Goal: Task Accomplishment & Management: Manage account settings

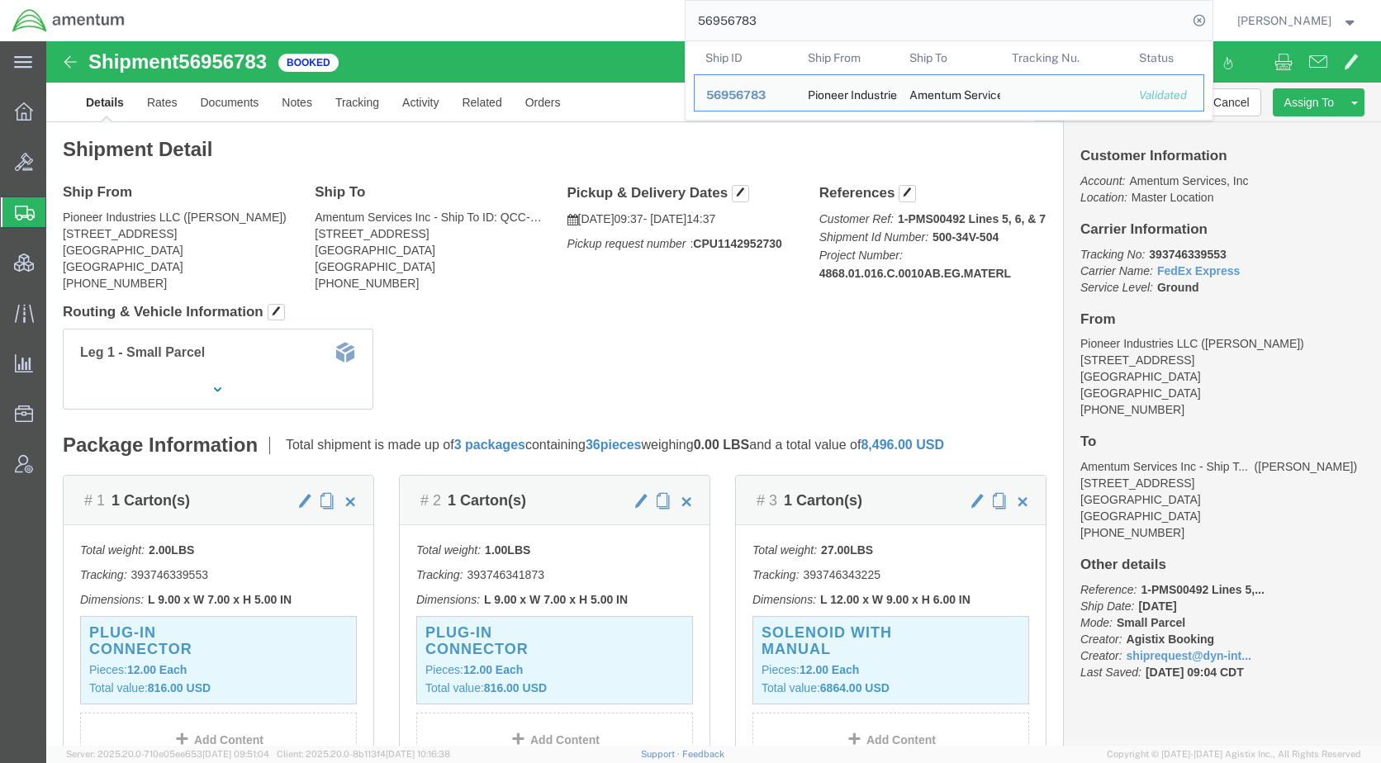
drag, startPoint x: 808, startPoint y: 25, endPoint x: 680, endPoint y: 28, distance: 128.1
click at [680, 28] on div "56956783 Ship ID Ship From Ship To Tracking Nu. Status Ship ID 56956783 Ship Fr…" at bounding box center [674, 20] width 1075 height 41
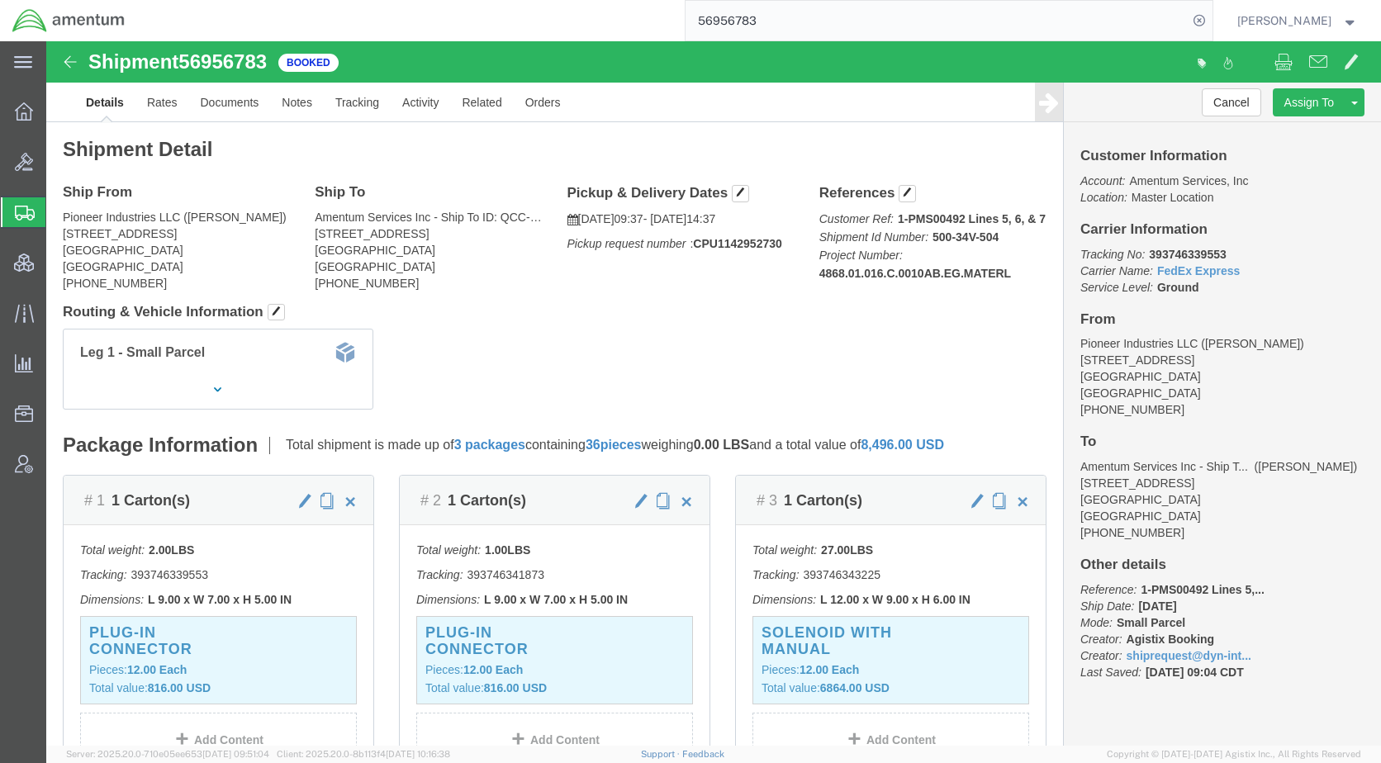
paste input "79828"
type input "56979828"
click at [1211, 18] on icon at bounding box center [1199, 20] width 23 height 23
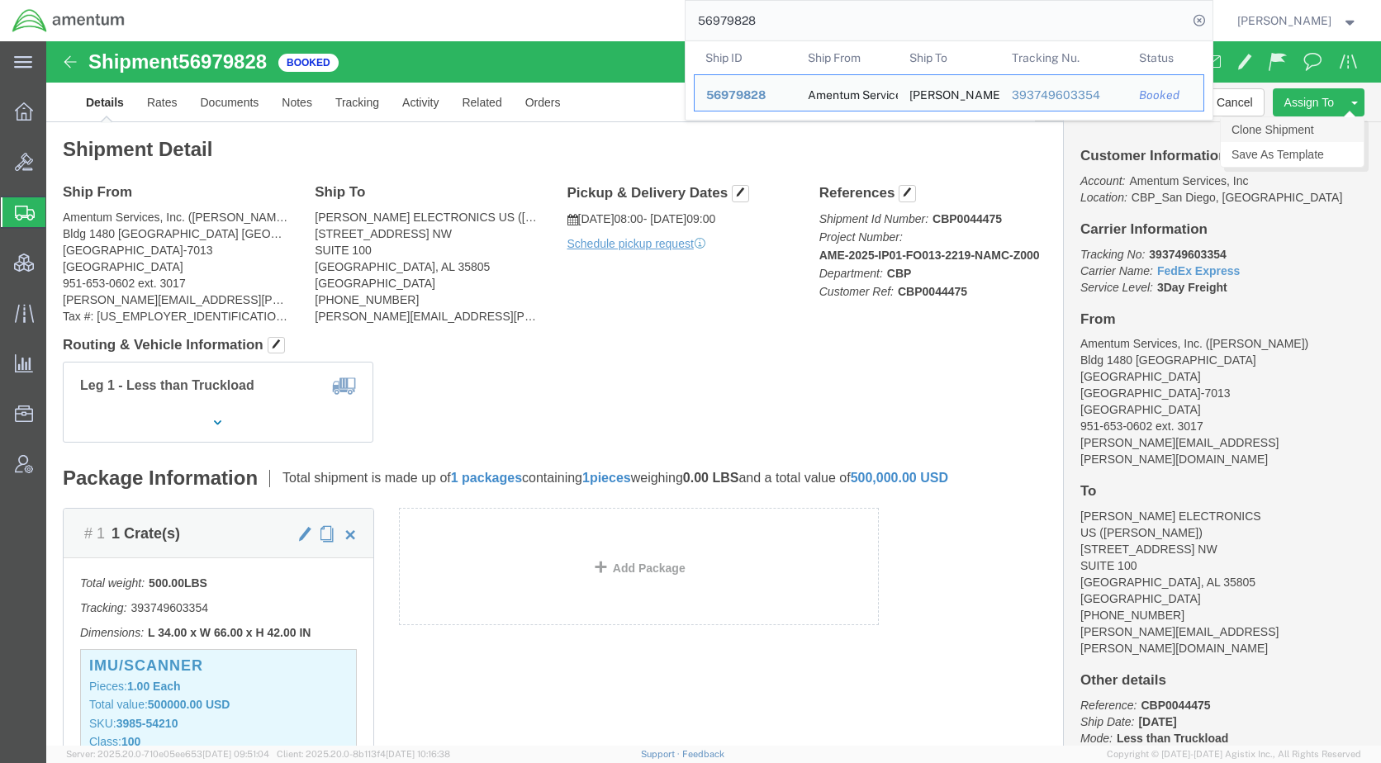
click link "Clone Shipment"
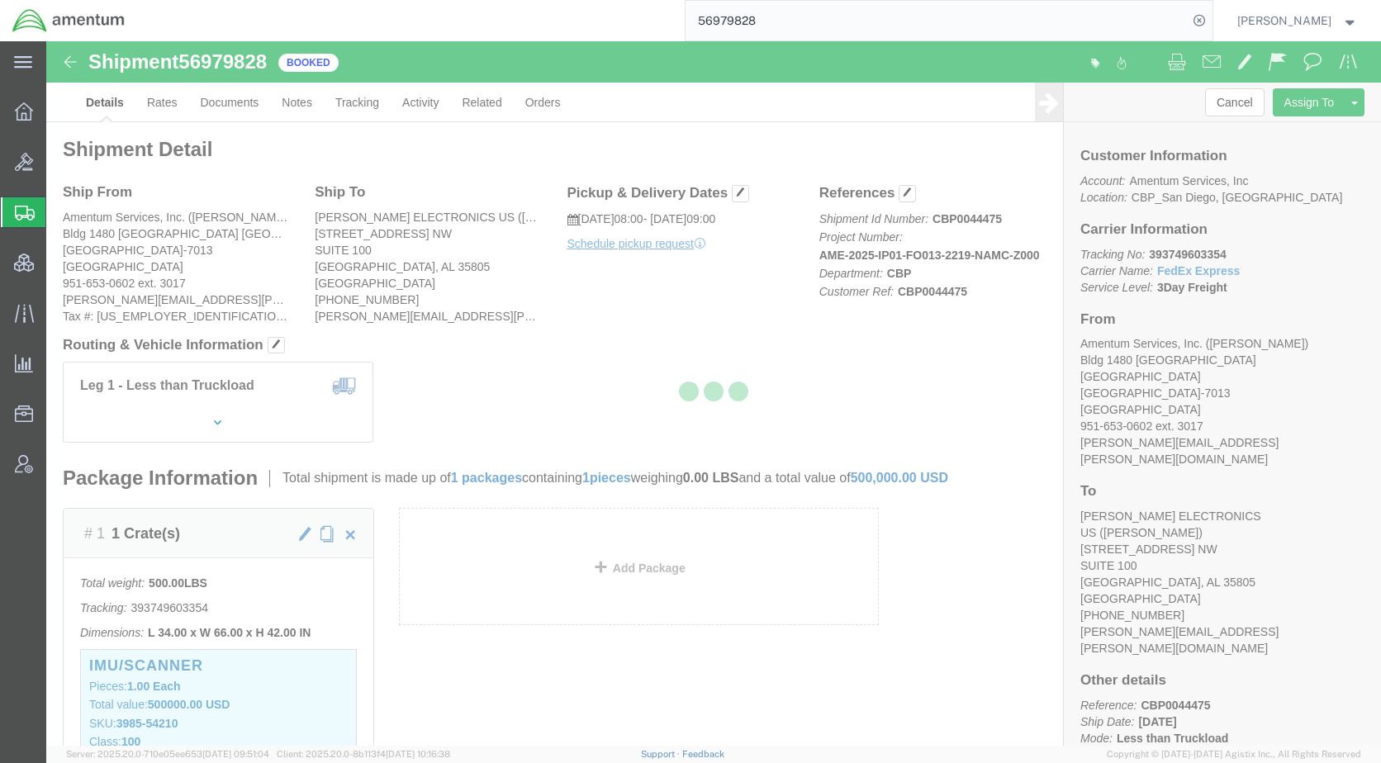
select select "49946"
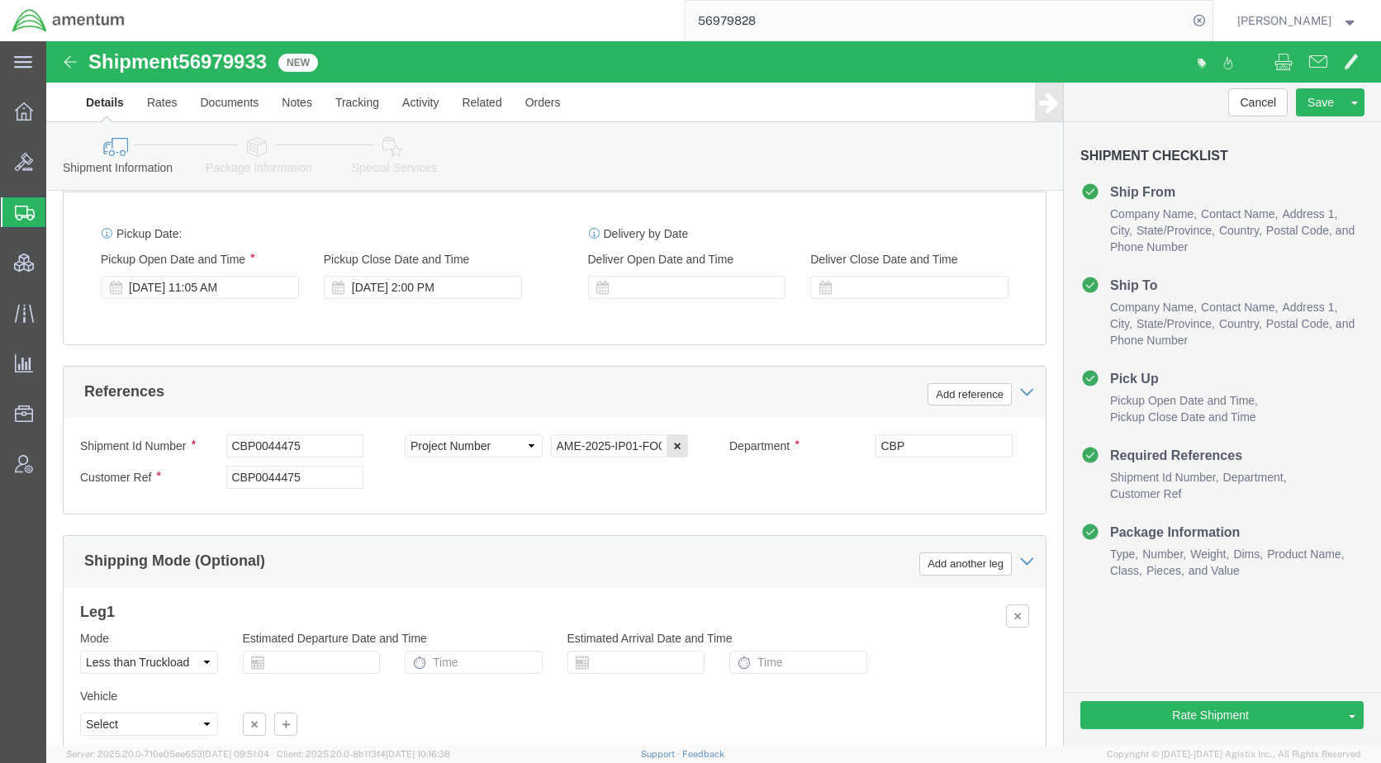
scroll to position [991, 0]
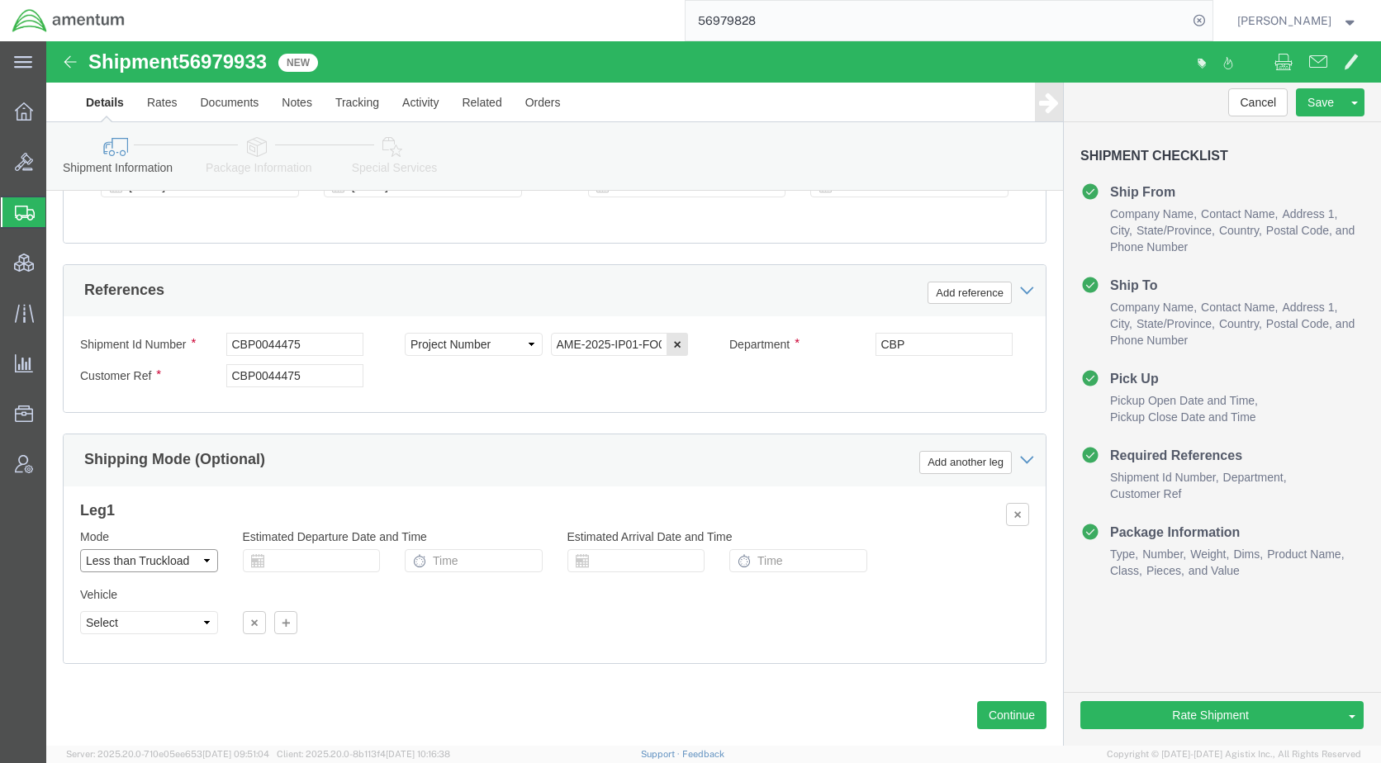
click select "Select Air Less than Truckload Multi-Leg Ocean Freight Rail Small Parcel Truckl…"
select select
click select "Select Air Less than Truckload Multi-Leg Ocean Freight Rail Small Parcel Truckl…"
click icon
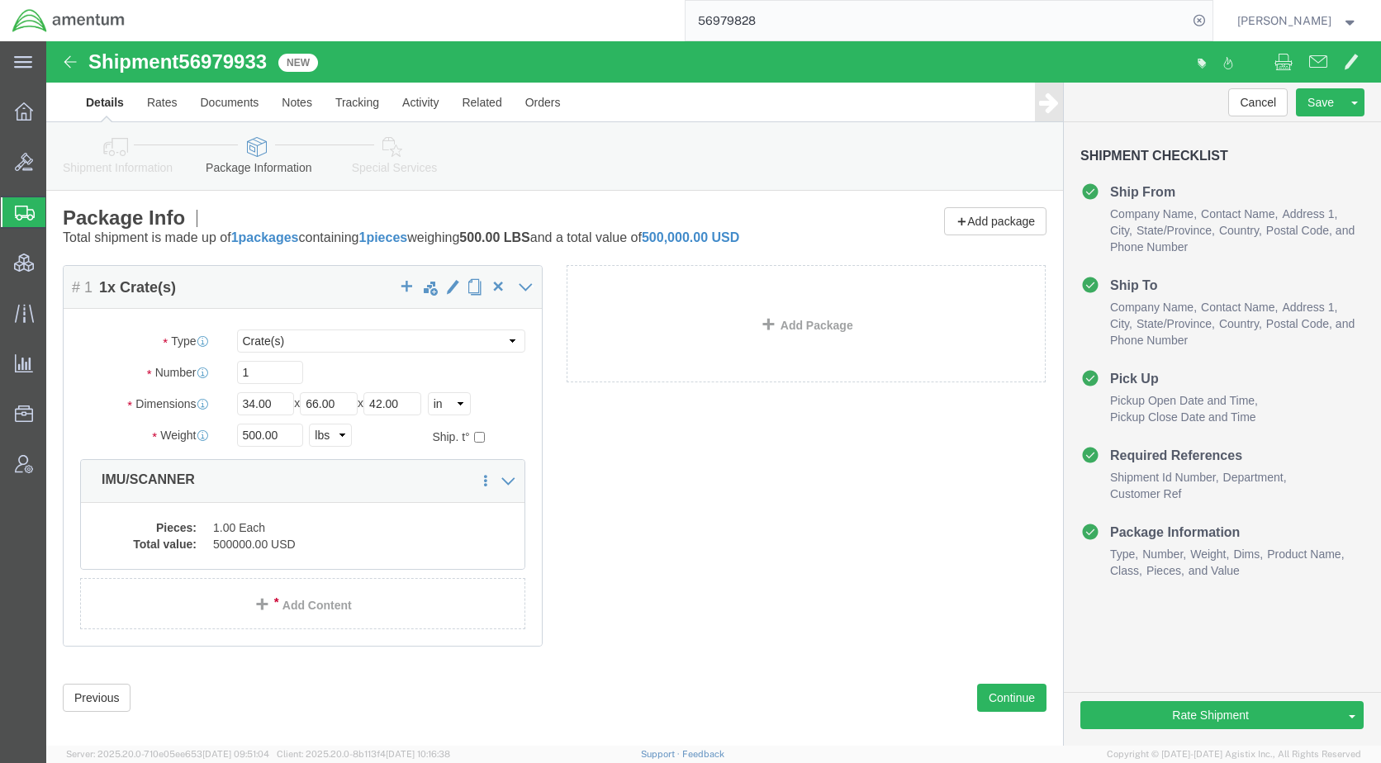
click icon
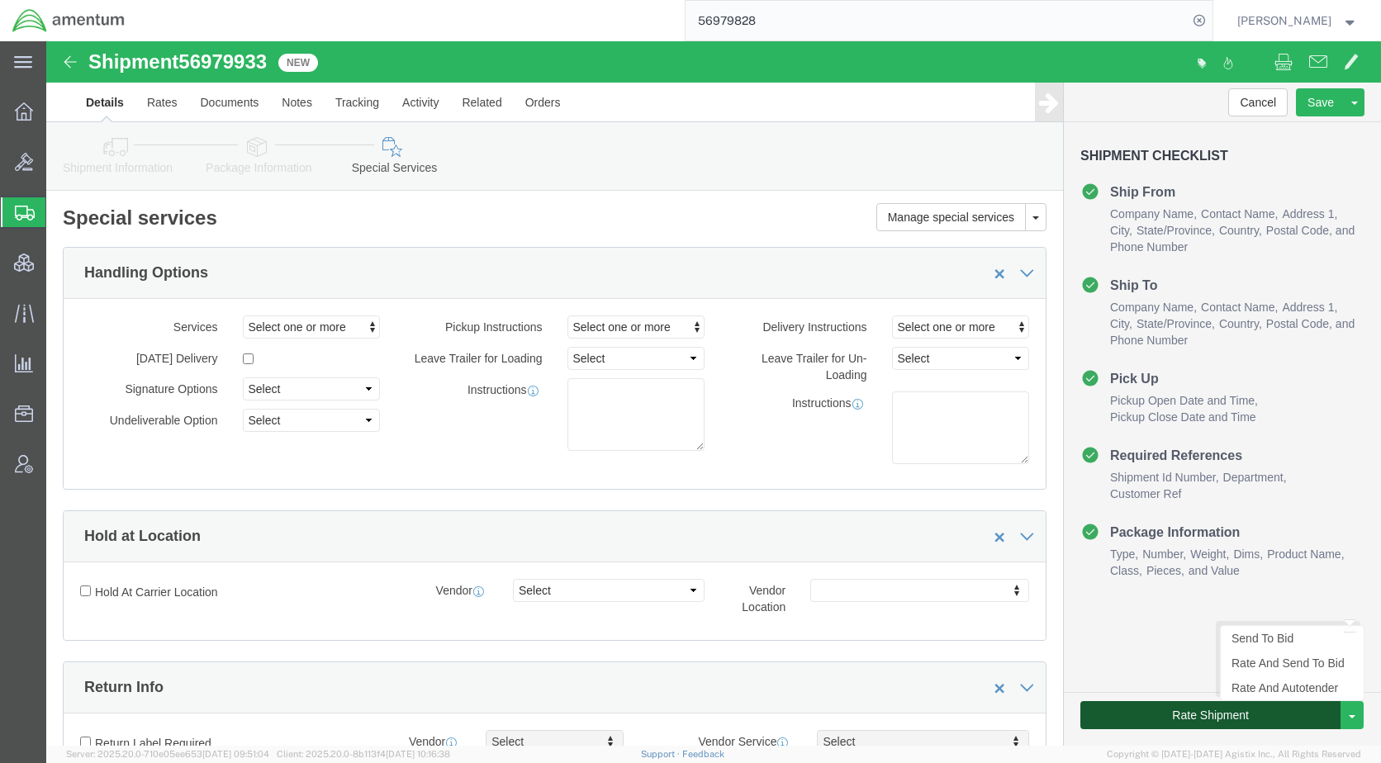
click button "Rate Shipment"
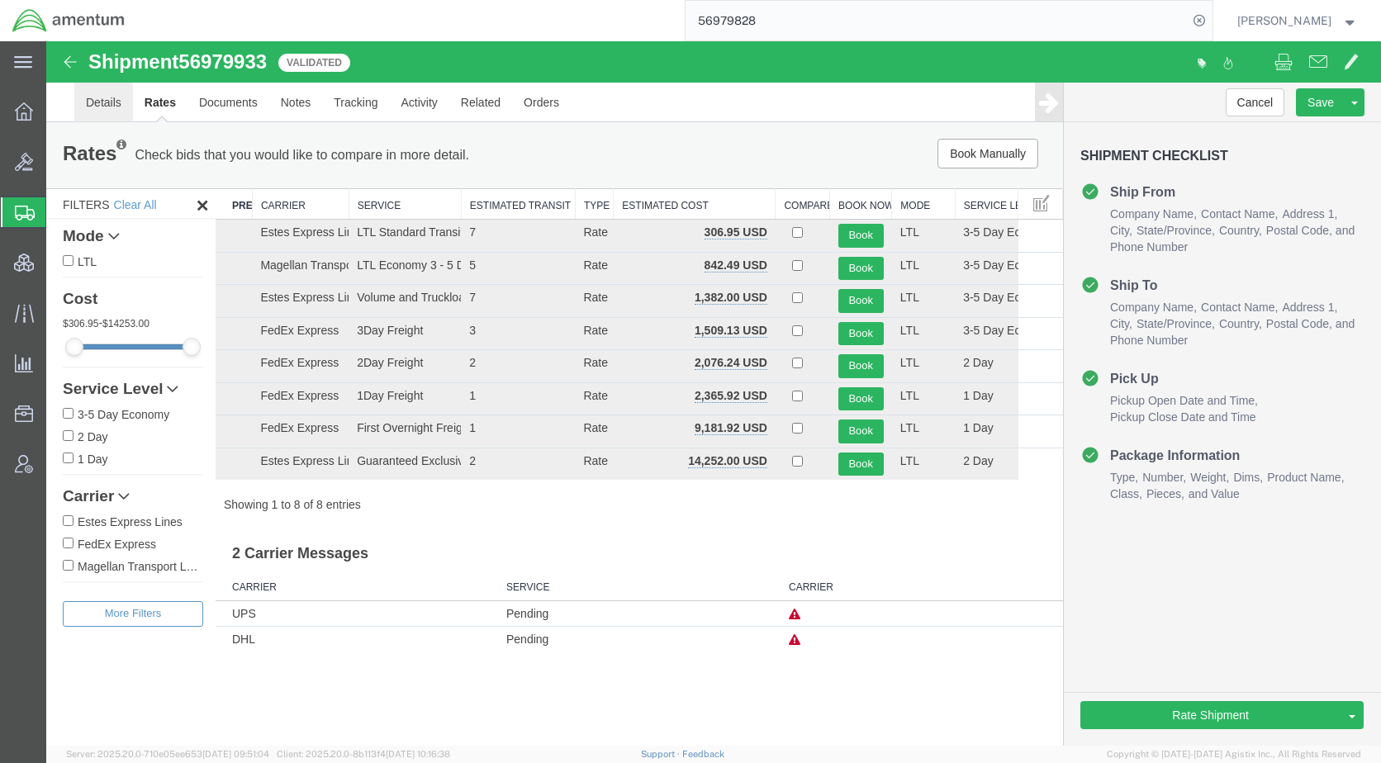
click at [105, 96] on link "Details" at bounding box center [103, 103] width 59 height 40
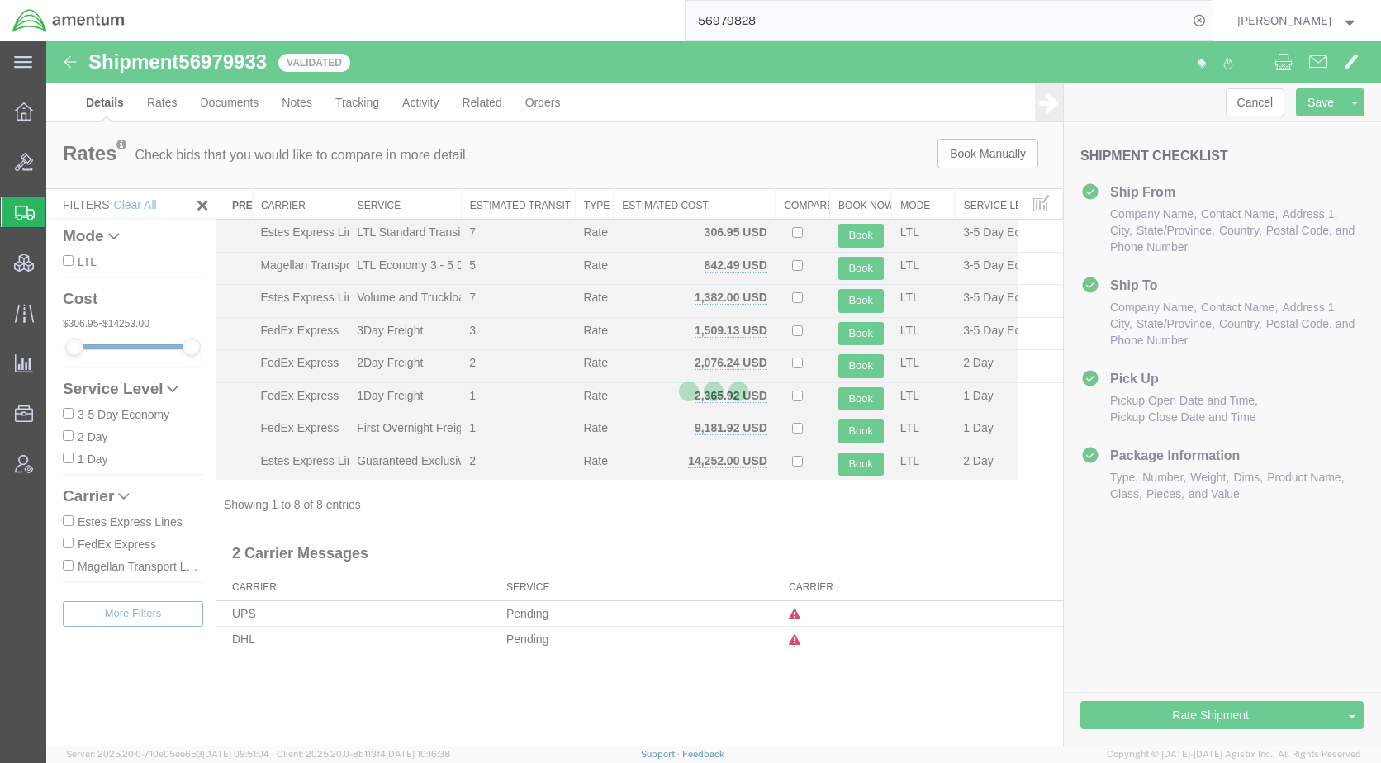
select select "49946"
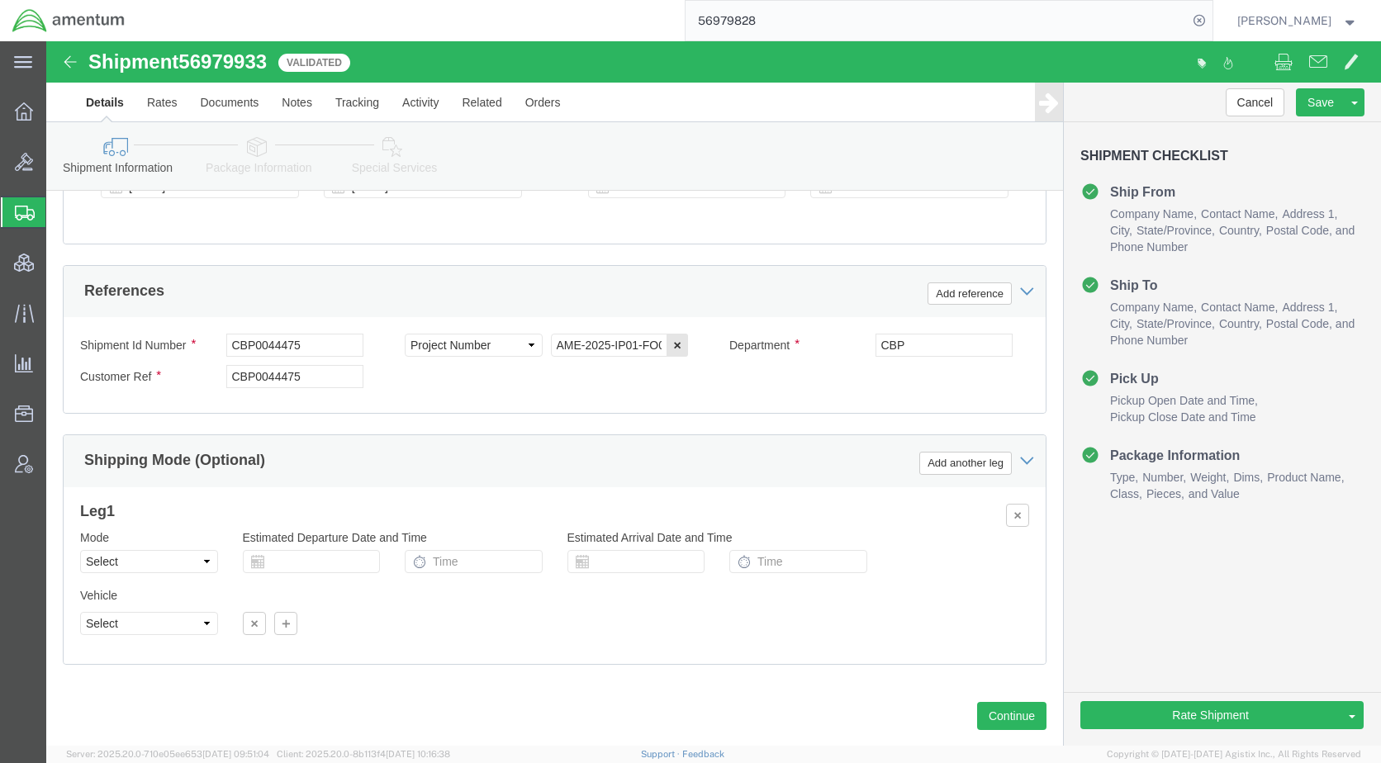
scroll to position [991, 0]
drag, startPoint x: 210, startPoint y: 110, endPoint x: 480, endPoint y: 343, distance: 356.6
click icon
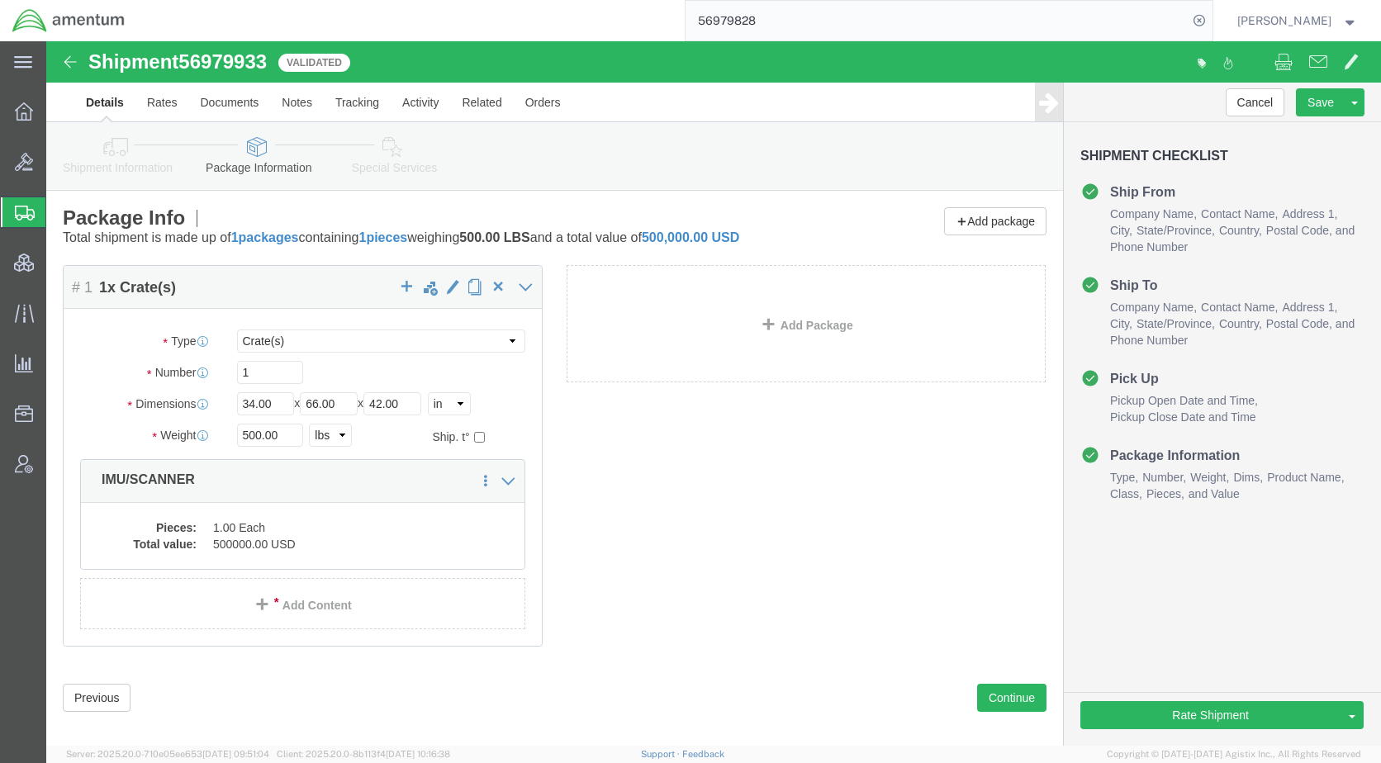
click icon
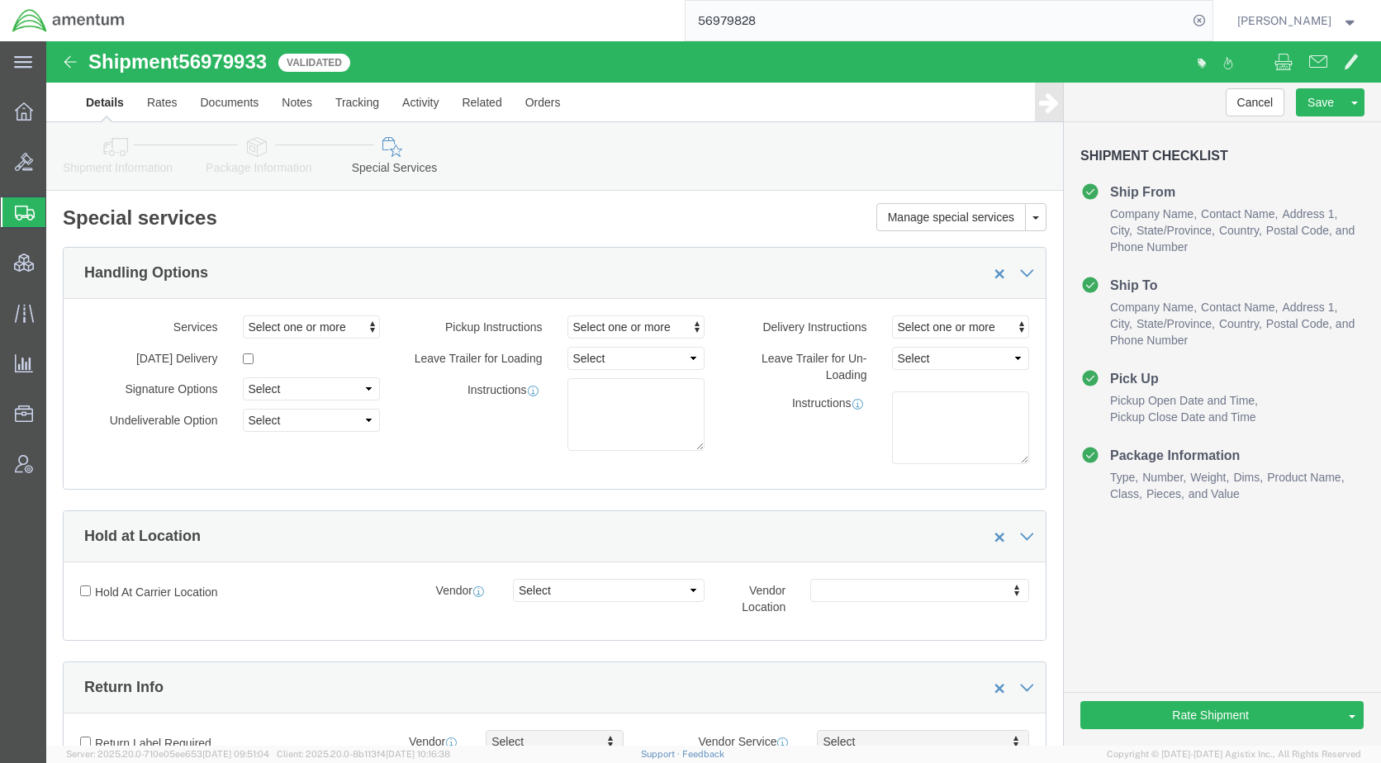
click icon
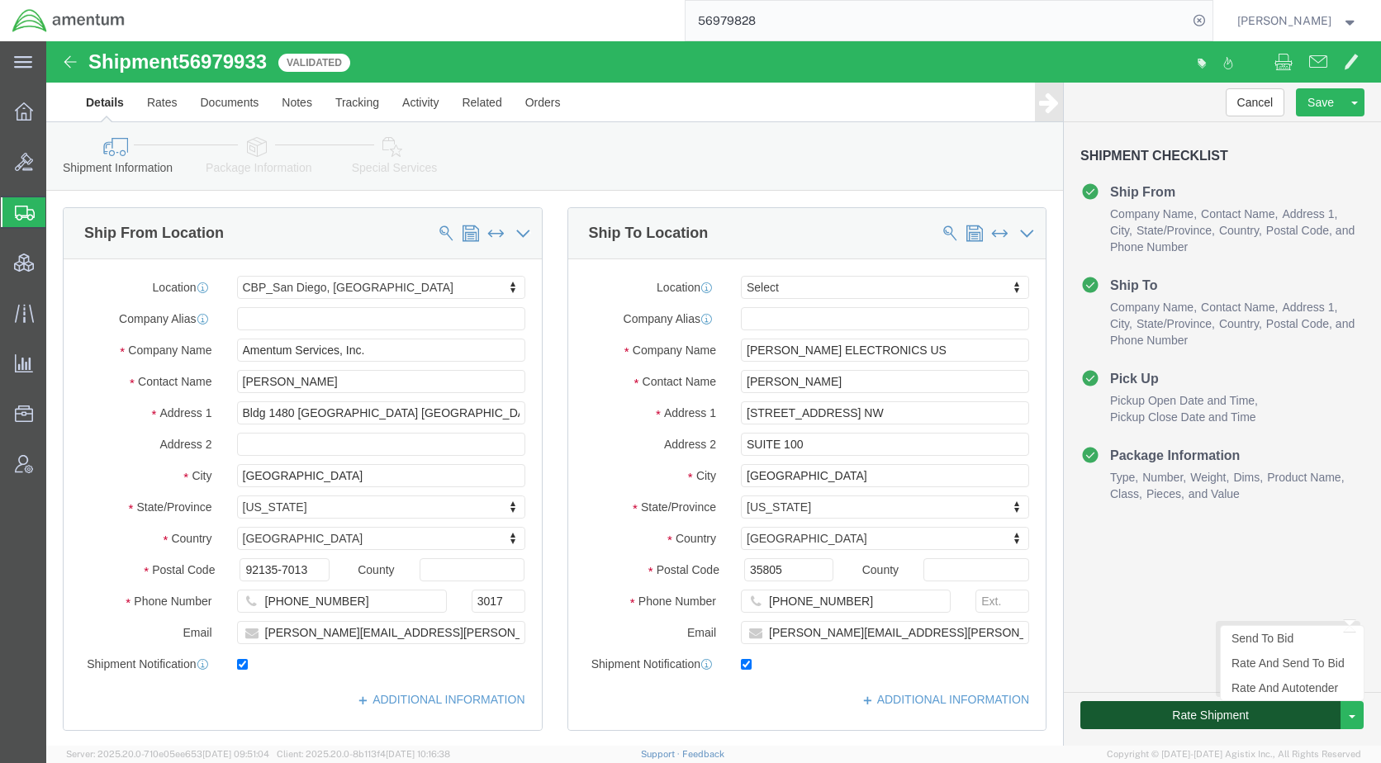
click button "Rate Shipment"
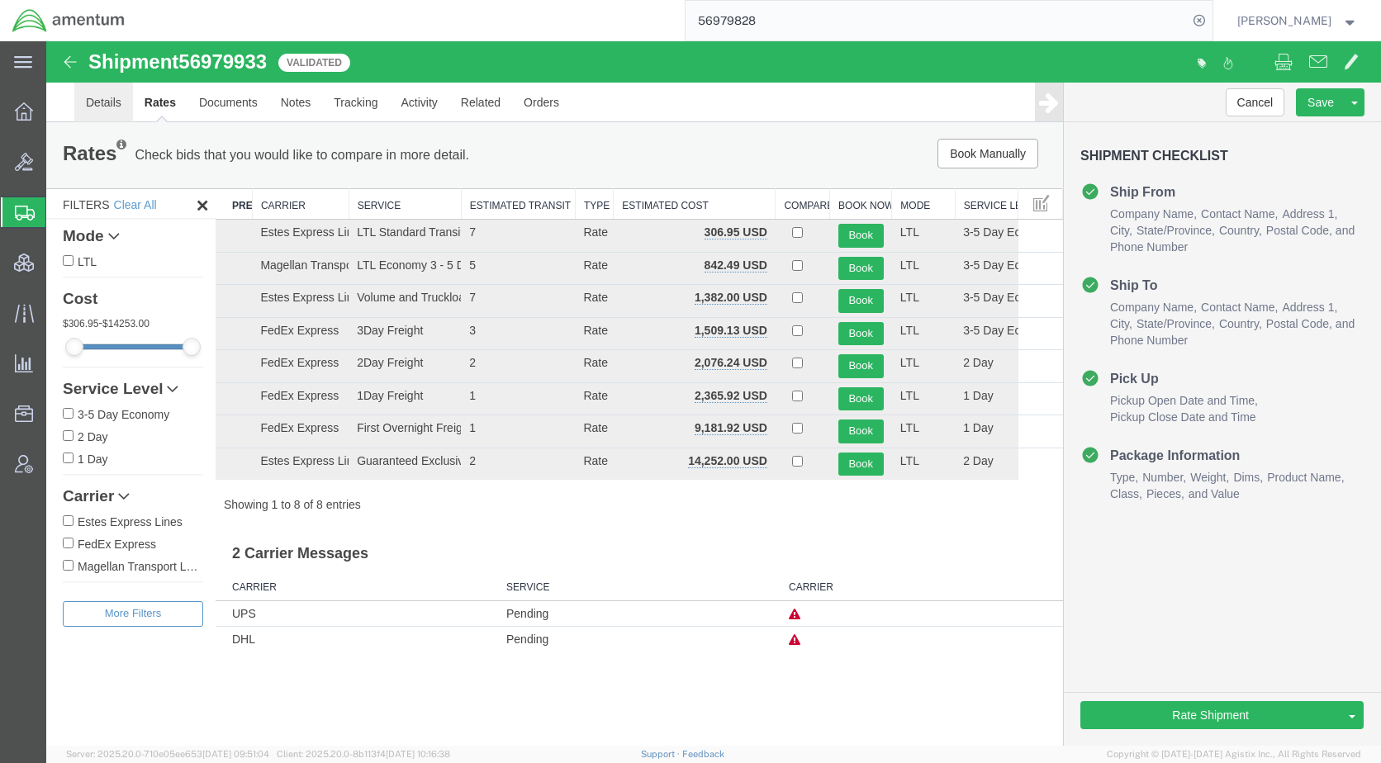
click at [105, 104] on link "Details" at bounding box center [103, 103] width 59 height 40
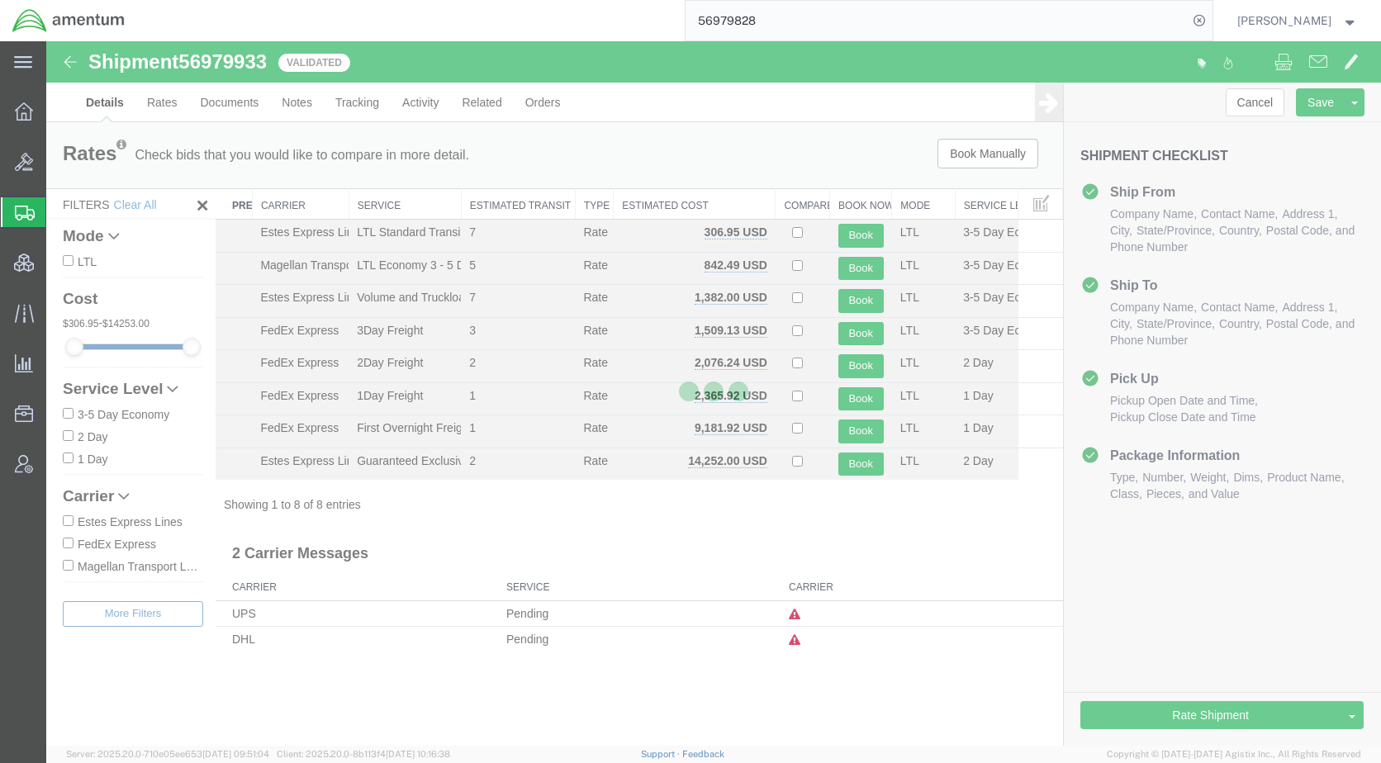
select select "49946"
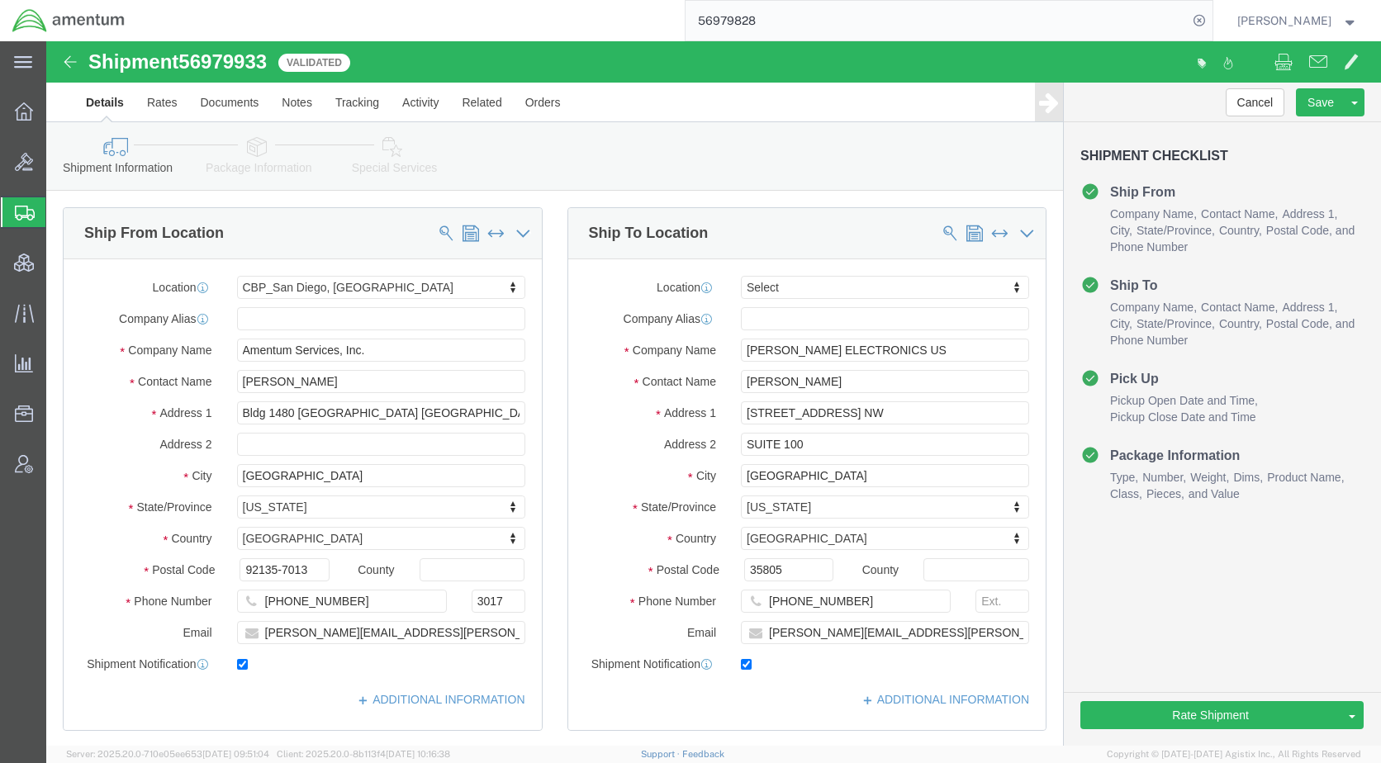
click icon
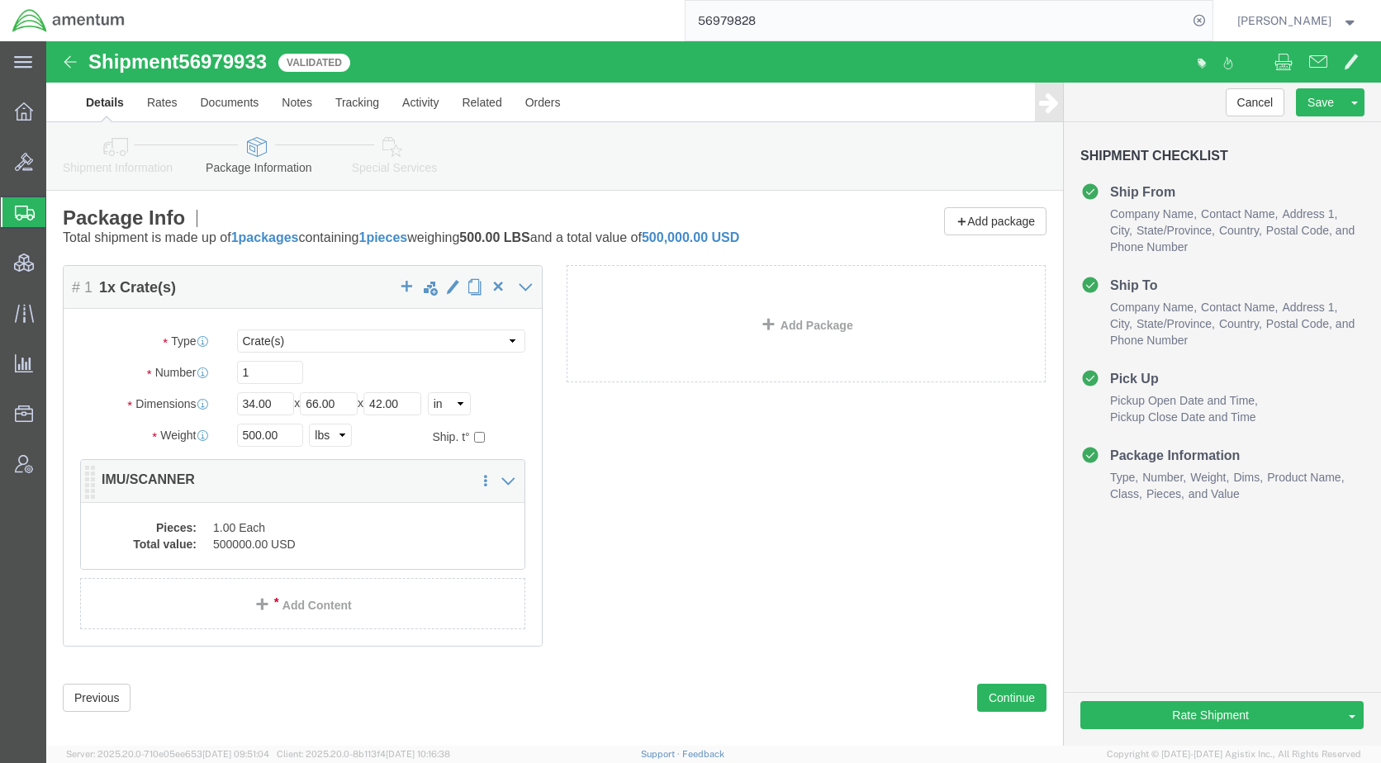
click dd "1.00 Each"
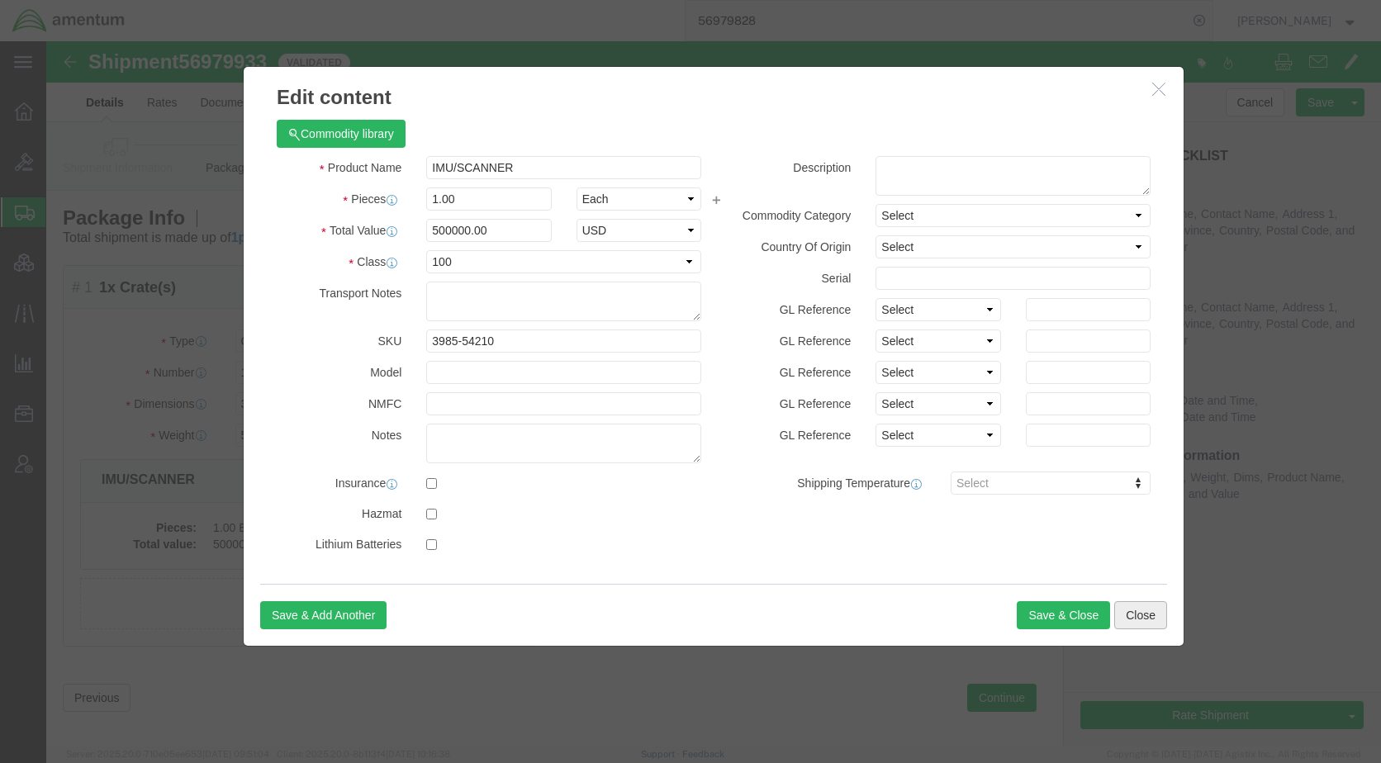
click button "Close"
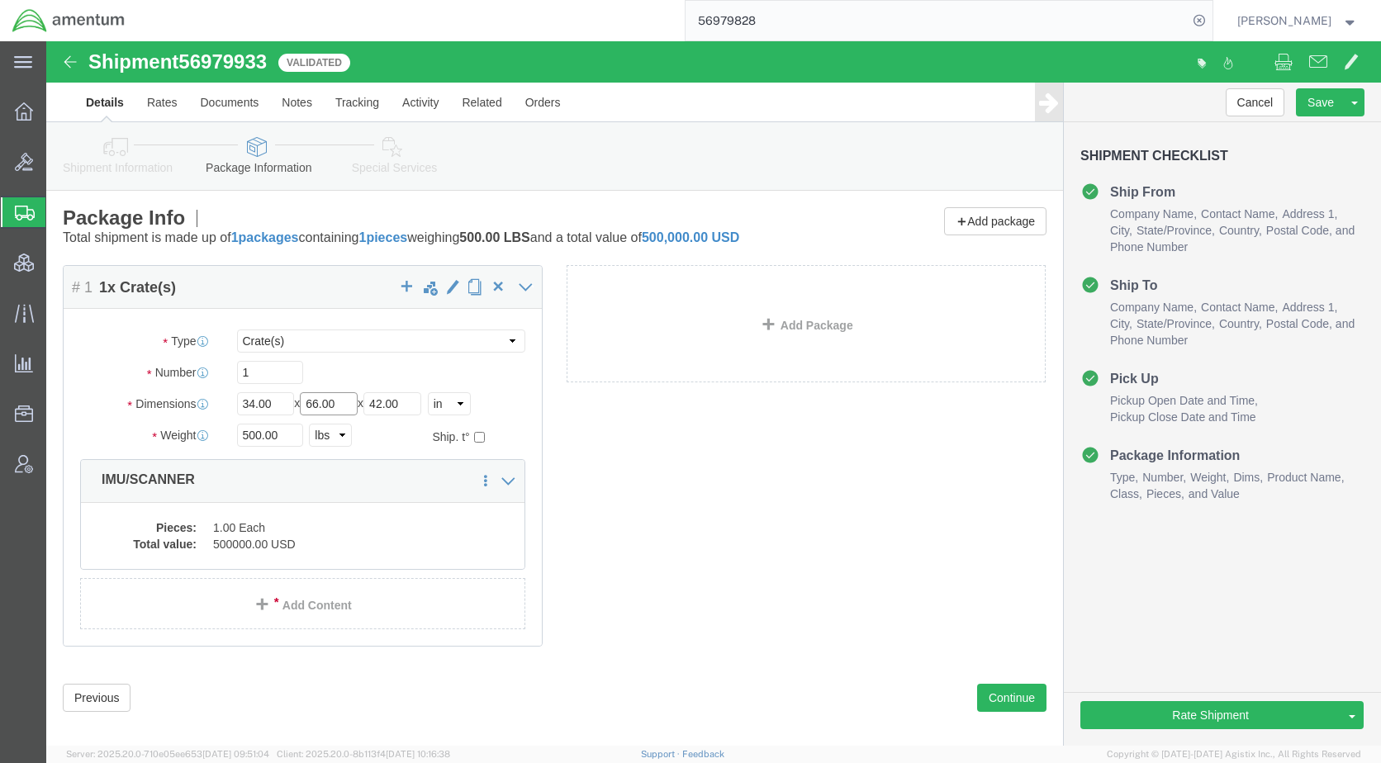
drag, startPoint x: 296, startPoint y: 362, endPoint x: 225, endPoint y: 368, distance: 71.3
click div "Length 34.00 x Width 66.00 x Height 42.00 Select cm ft in"
type input "34"
drag, startPoint x: 225, startPoint y: 368, endPoint x: 131, endPoint y: 378, distance: 93.9
click div "Package Type Select BCK Boxes Bale(s) Basket(s) Bolt(s) Bottle(s) Buckets Bulk …"
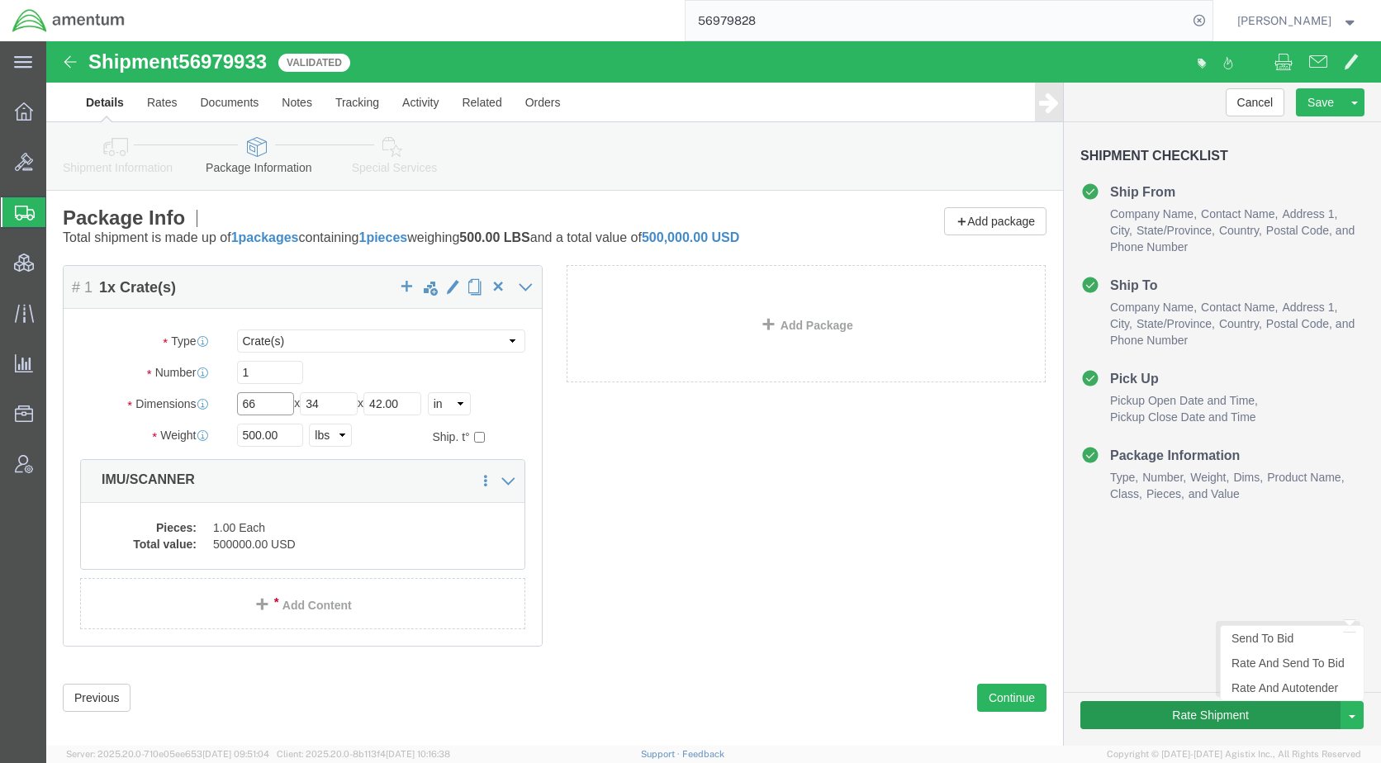
type input "66"
click button "Rate Shipment"
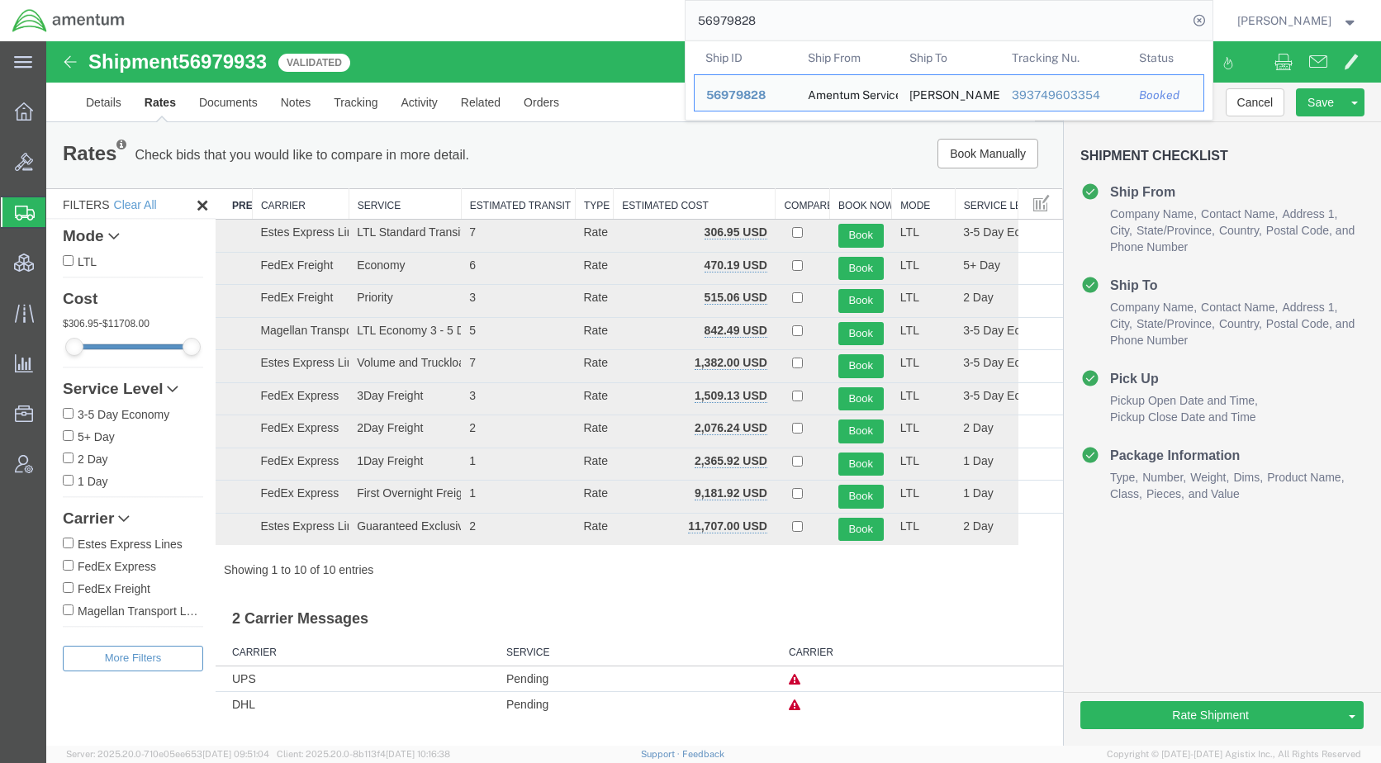
drag, startPoint x: 819, startPoint y: 20, endPoint x: 691, endPoint y: 25, distance: 128.1
click at [691, 25] on div "56979828 Ship ID Ship From Ship To Tracking Nu. Status Ship ID 56979828 Ship Fr…" at bounding box center [674, 20] width 1075 height 41
click at [766, 92] on span "56979828" at bounding box center [735, 94] width 59 height 13
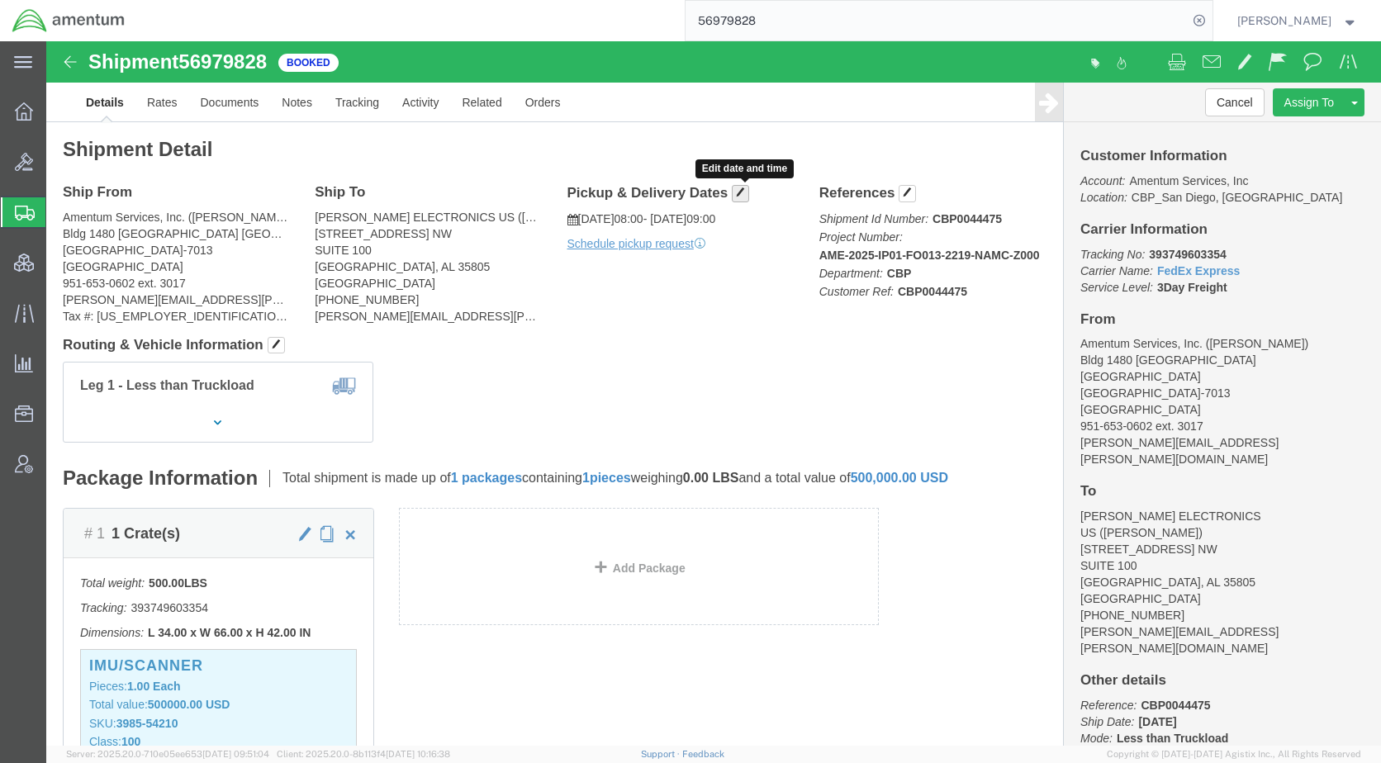
click span "button"
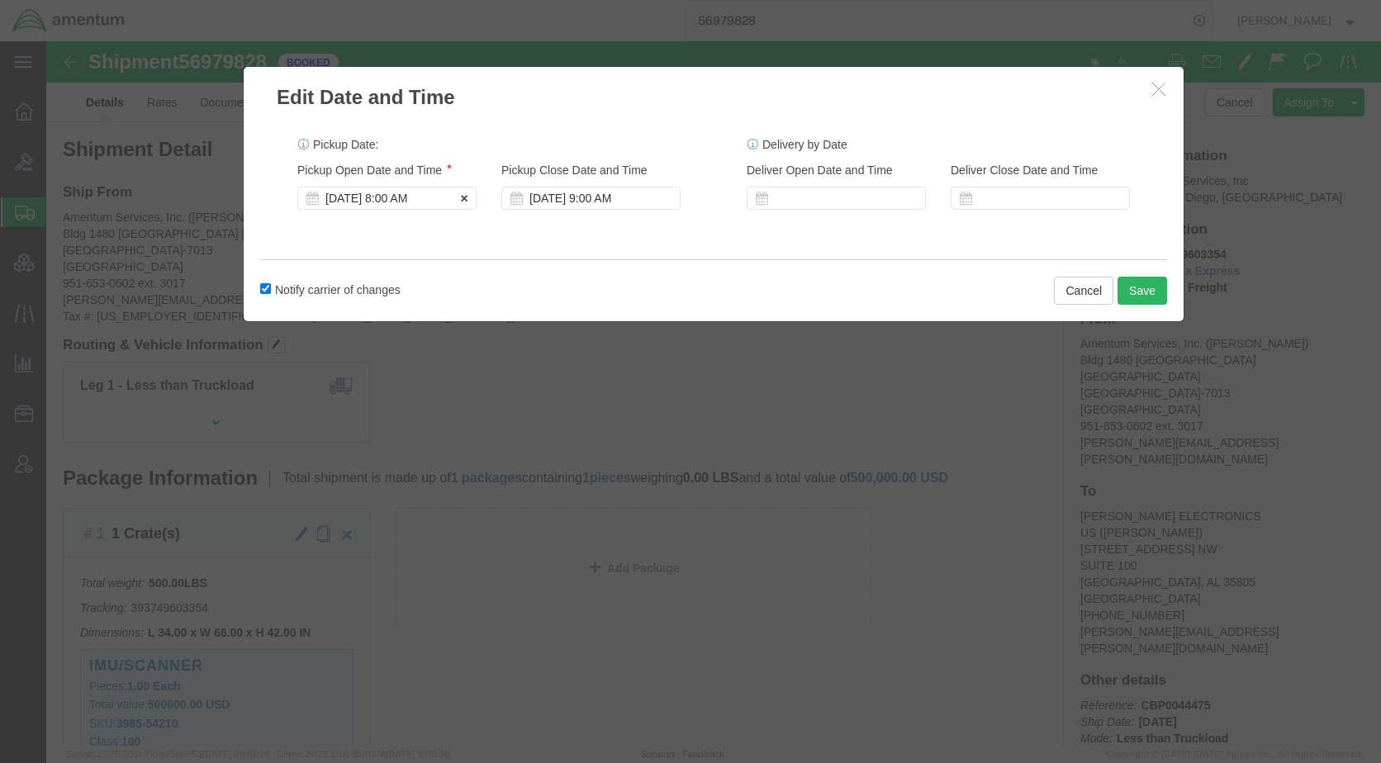
click div "[DATE] 8:00 AM"
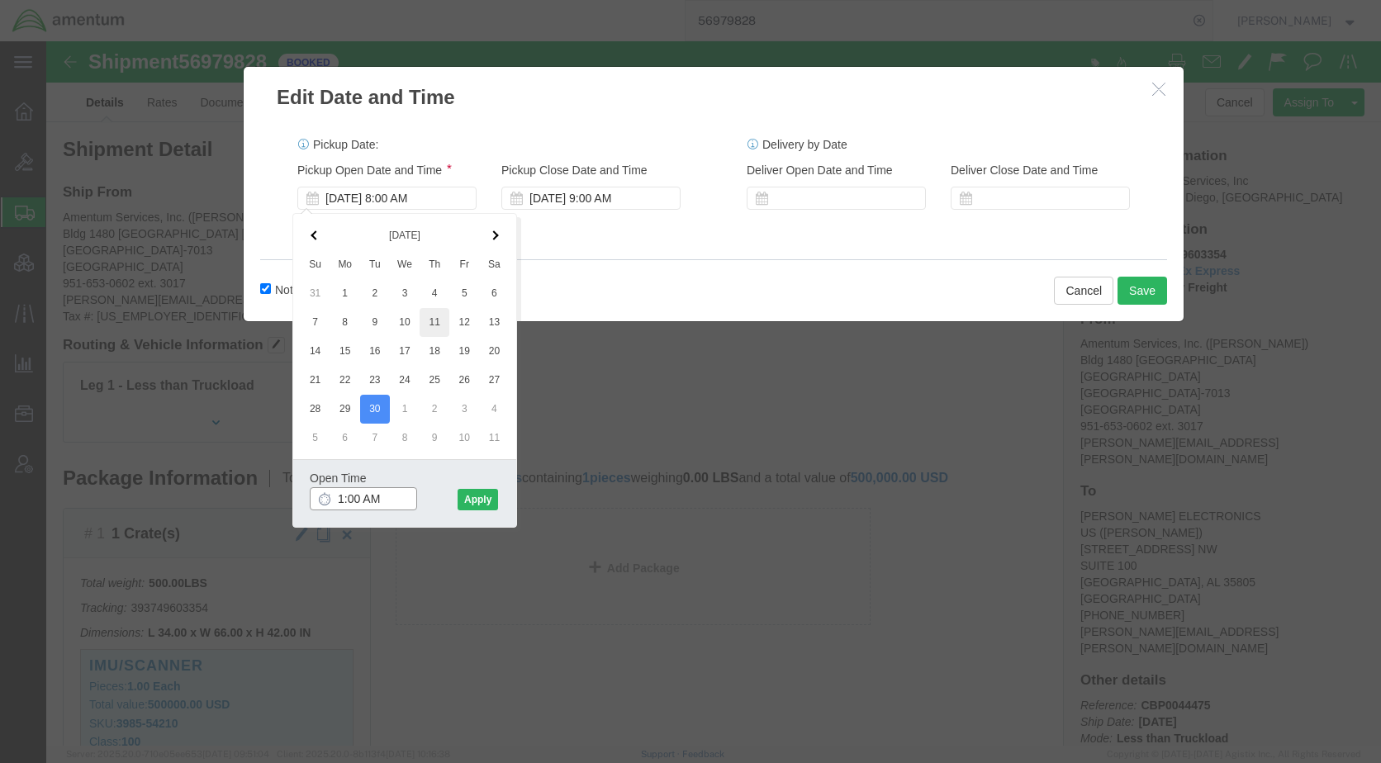
type input "11:00 AM"
click button "Apply"
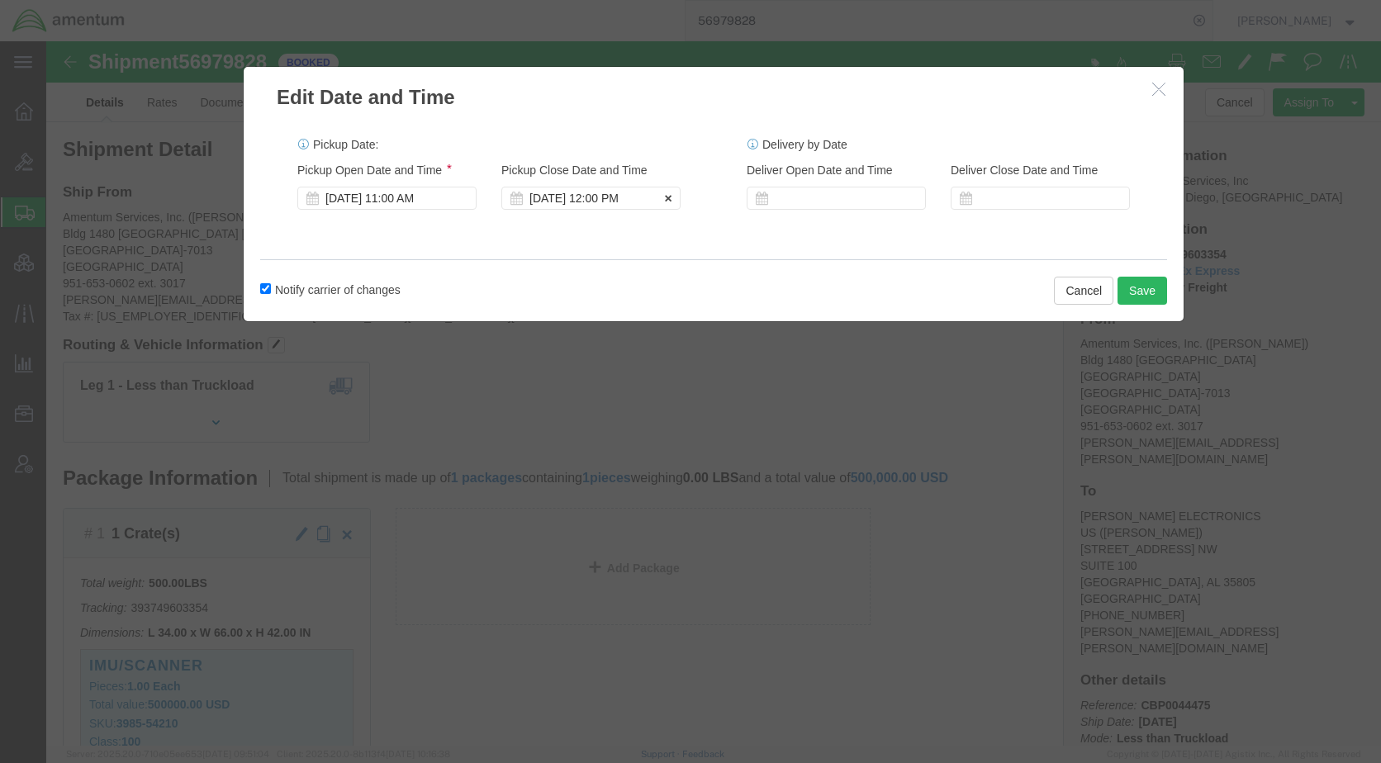
click div "[DATE] 12:00 PM"
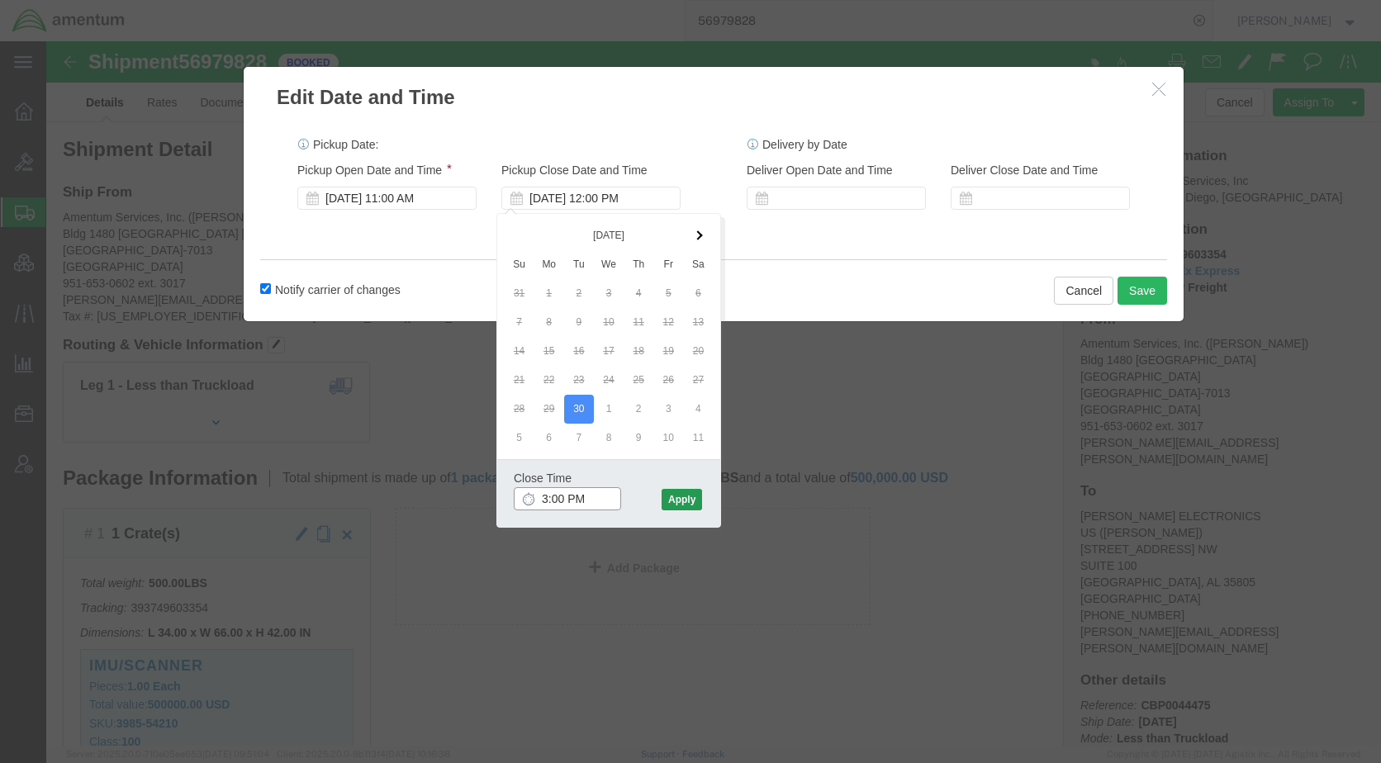
type input "3:00 PM"
click button "Apply"
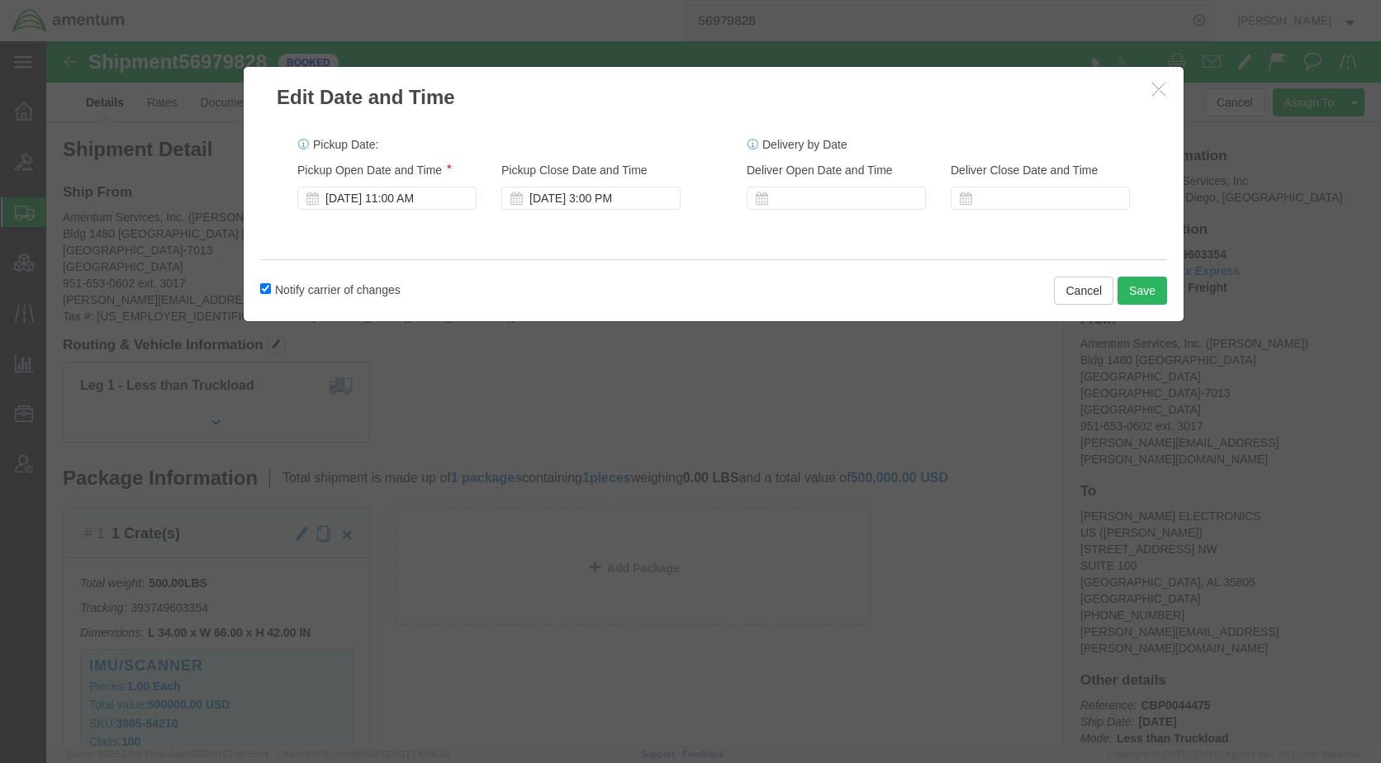
click div "Edit Date and Time Pickup Date: Pickup Start Date Pickup Start Time Pickup Open…"
click input "Notify carrier of changes"
checkbox input "false"
click button "Save"
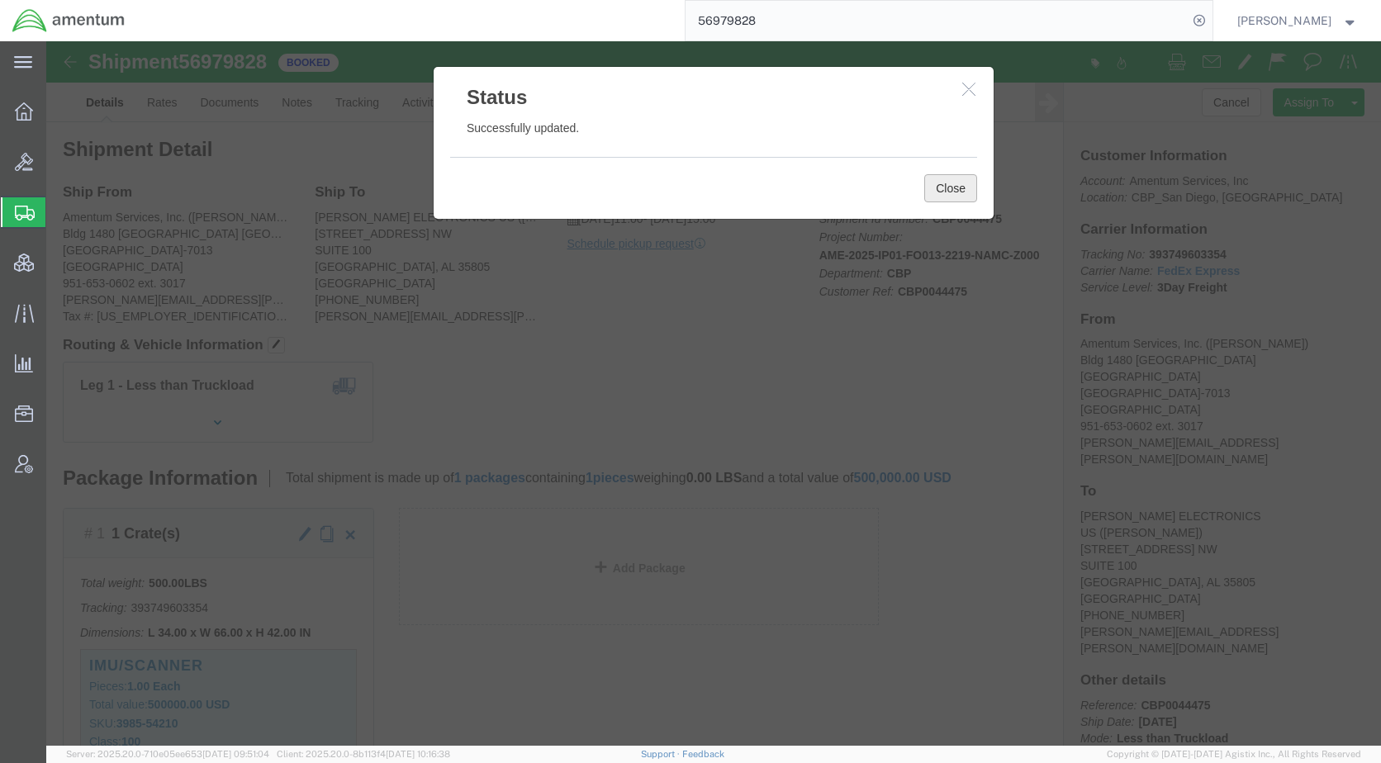
click button "Close"
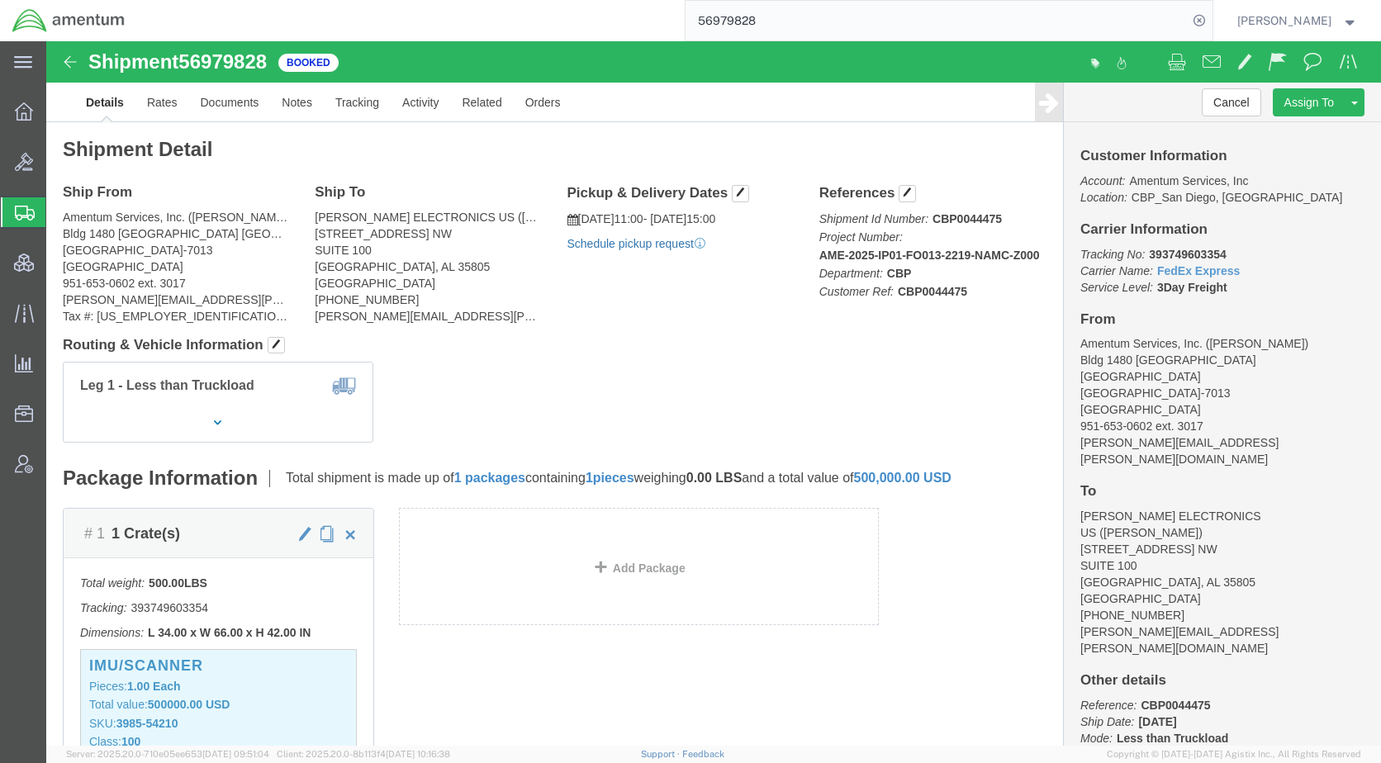
click link "Schedule pickup request"
